Goal: Task Accomplishment & Management: Use online tool/utility

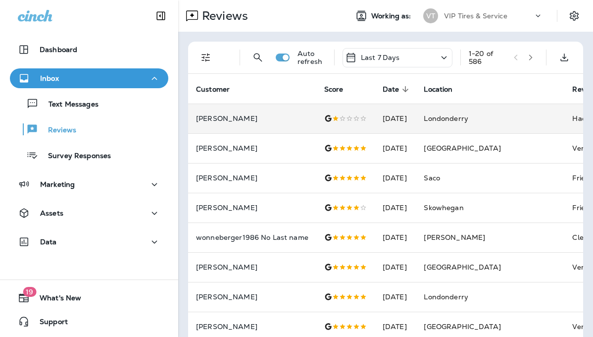
click at [489, 121] on td "Londonderry" at bounding box center [490, 118] width 149 height 30
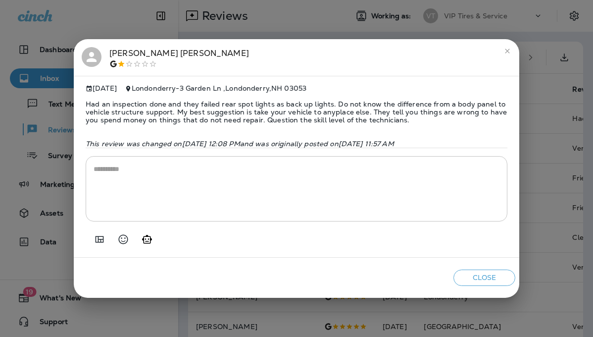
click at [507, 50] on icon "close" at bounding box center [507, 51] width 8 height 8
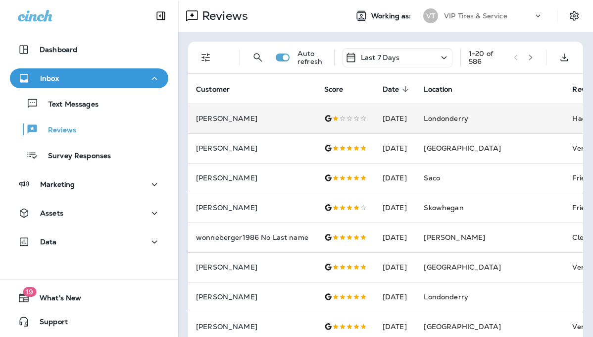
click at [501, 116] on td "Londonderry" at bounding box center [490, 118] width 149 height 30
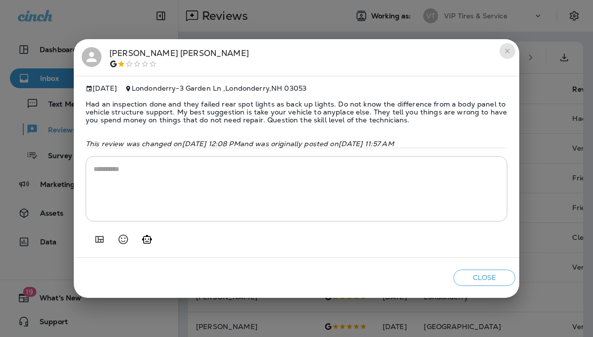
click at [504, 48] on icon "close" at bounding box center [507, 51] width 8 height 8
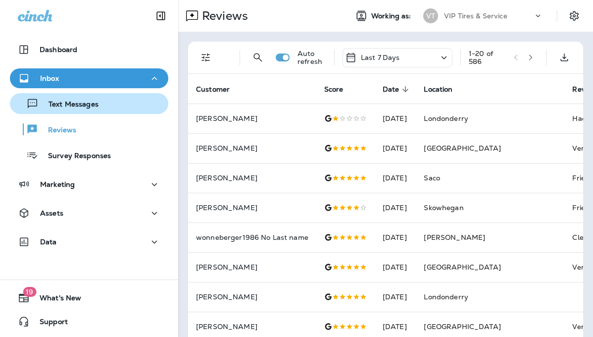
click at [63, 95] on button "Text Messages" at bounding box center [89, 103] width 158 height 21
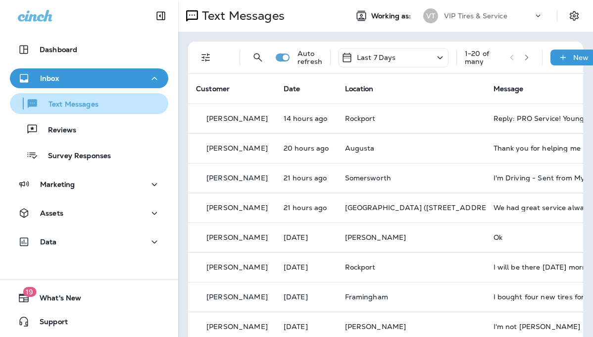
click at [31, 107] on icon "button" at bounding box center [32, 104] width 12 height 12
click at [95, 100] on p "Text Messages" at bounding box center [69, 104] width 60 height 9
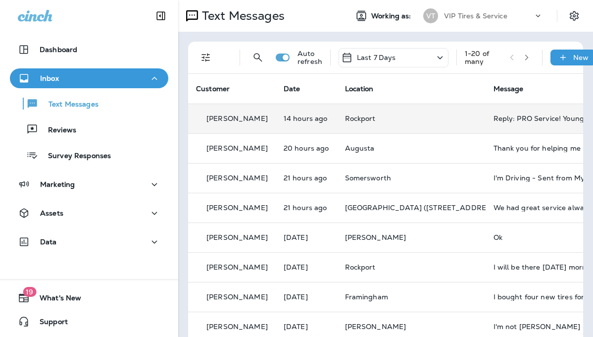
click at [426, 115] on p "Rockport" at bounding box center [411, 118] width 133 height 8
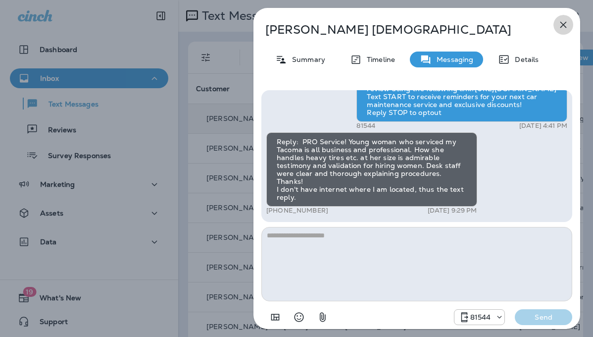
click at [563, 20] on icon "button" at bounding box center [563, 25] width 12 height 12
